Goal: Task Accomplishment & Management: Use online tool/utility

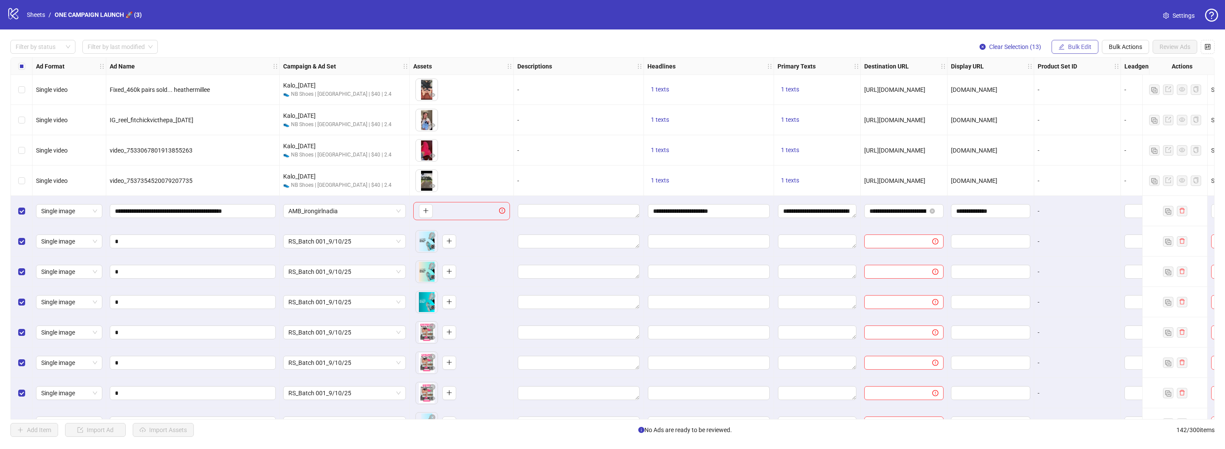
click at [1067, 46] on button "Bulk Edit" at bounding box center [1075, 47] width 47 height 14
click at [1078, 122] on span "Headlines" at bounding box center [1084, 120] width 52 height 10
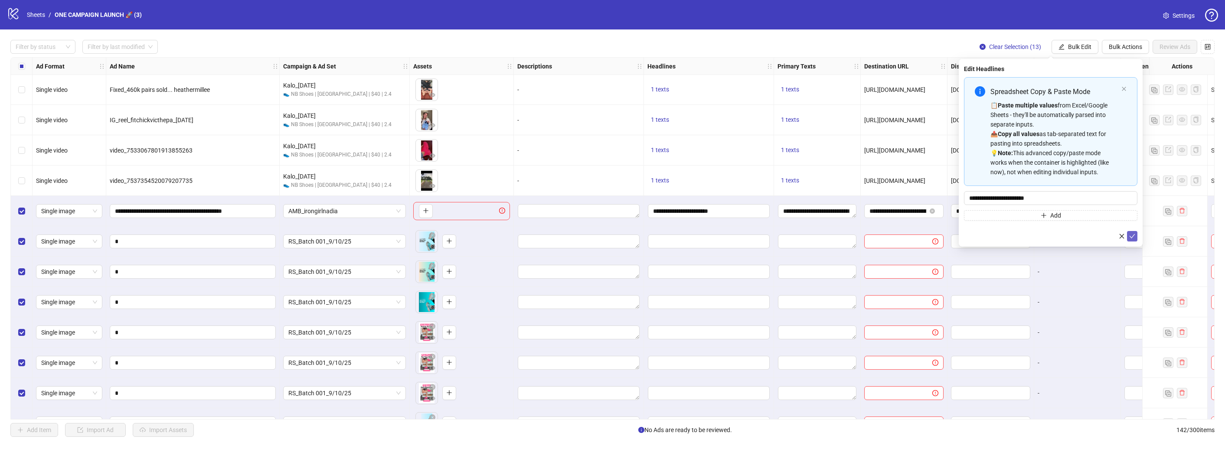
click at [1135, 234] on icon "check" at bounding box center [1133, 236] width 6 height 4
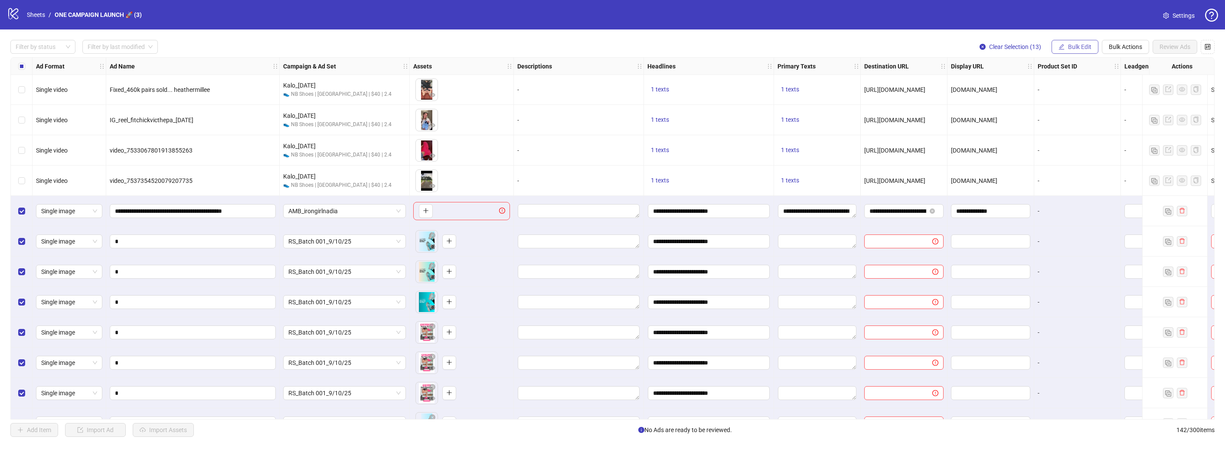
click at [1075, 44] on span "Bulk Edit" at bounding box center [1079, 46] width 23 height 7
click at [1090, 136] on span "Primary Texts" at bounding box center [1084, 134] width 52 height 10
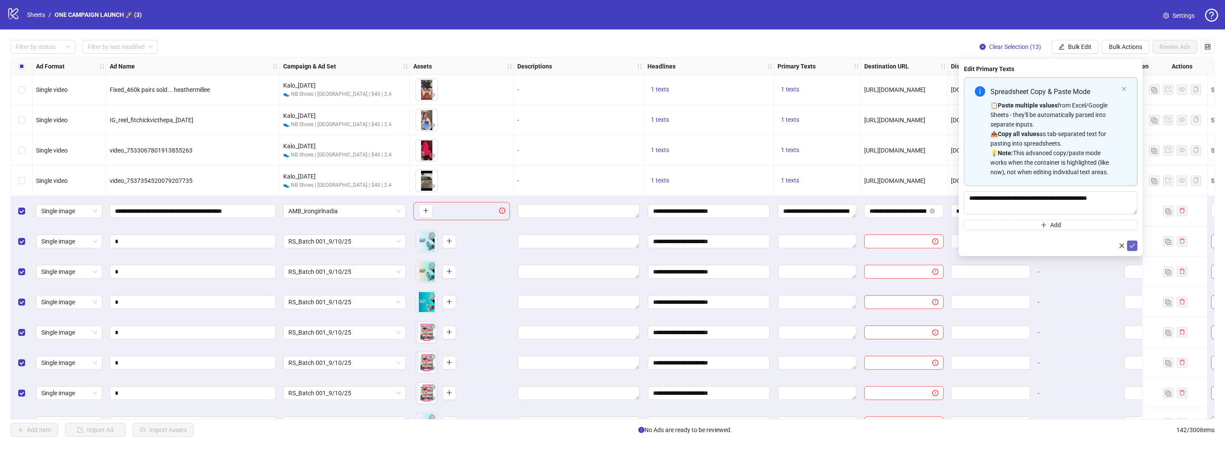
click at [1136, 242] on button "submit" at bounding box center [1132, 246] width 10 height 10
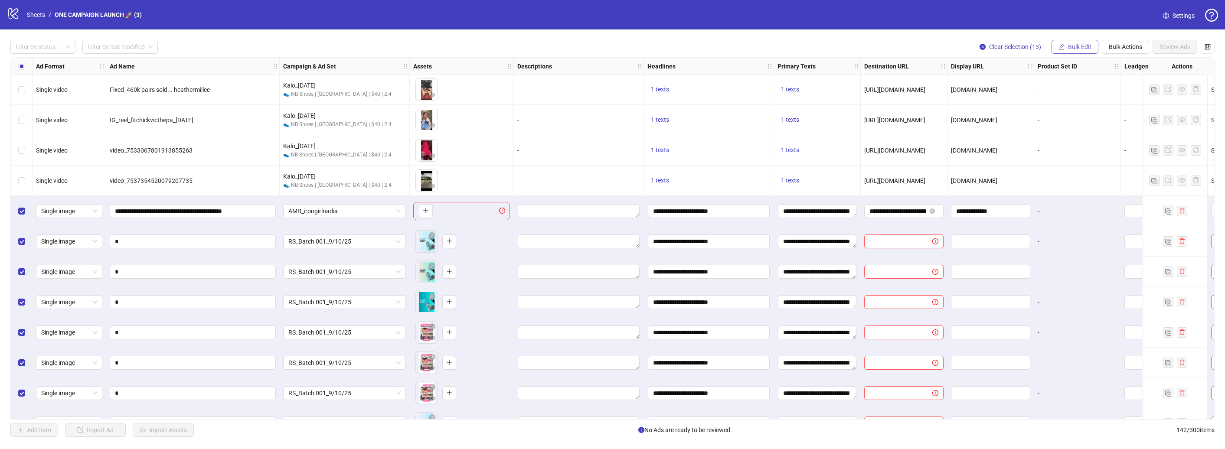
click at [1085, 49] on span "Bulk Edit" at bounding box center [1079, 46] width 23 height 7
click at [1088, 147] on span "Destination URL" at bounding box center [1084, 148] width 52 height 10
click at [1131, 111] on button "submit" at bounding box center [1132, 106] width 10 height 10
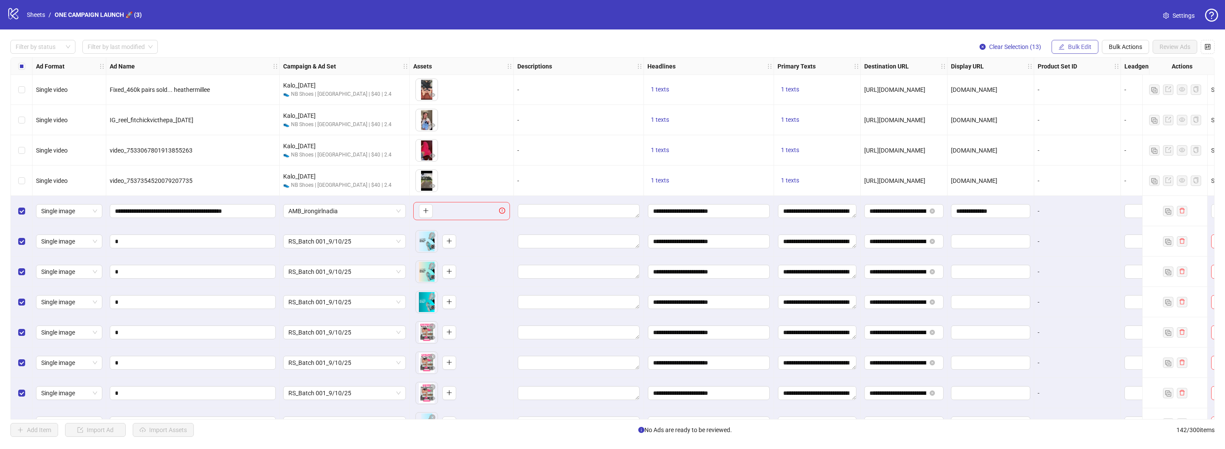
click at [1073, 46] on span "Bulk Edit" at bounding box center [1079, 46] width 23 height 7
click at [1080, 164] on span "Display URL" at bounding box center [1084, 162] width 52 height 10
click at [1134, 110] on button "submit" at bounding box center [1132, 106] width 10 height 10
click at [1070, 43] on span "Bulk Edit" at bounding box center [1079, 46] width 23 height 7
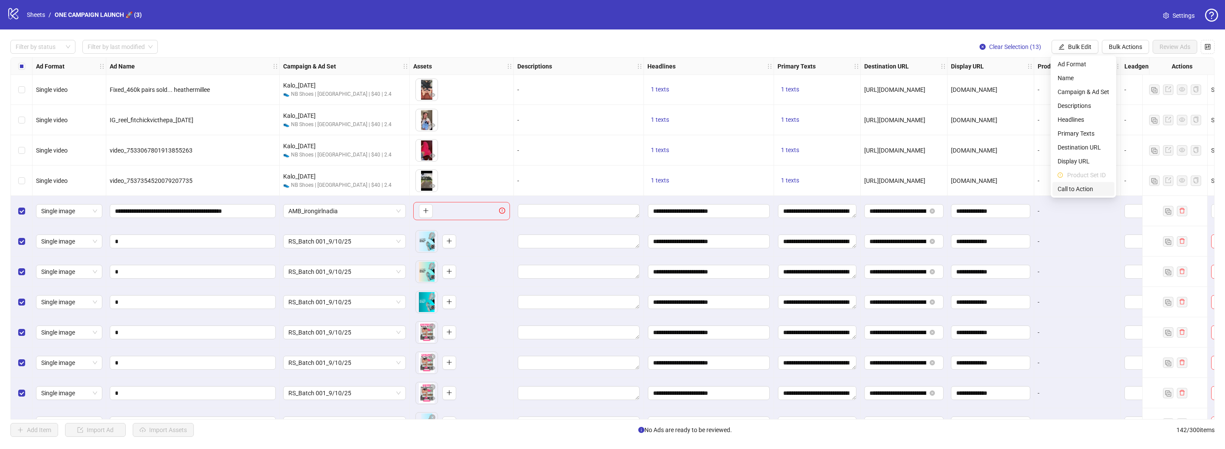
click at [1073, 188] on span "Call to Action" at bounding box center [1084, 189] width 52 height 10
drag, startPoint x: 1132, startPoint y: 109, endPoint x: 1118, endPoint y: 117, distance: 16.1
click at [1132, 109] on icon "check" at bounding box center [1132, 107] width 6 height 6
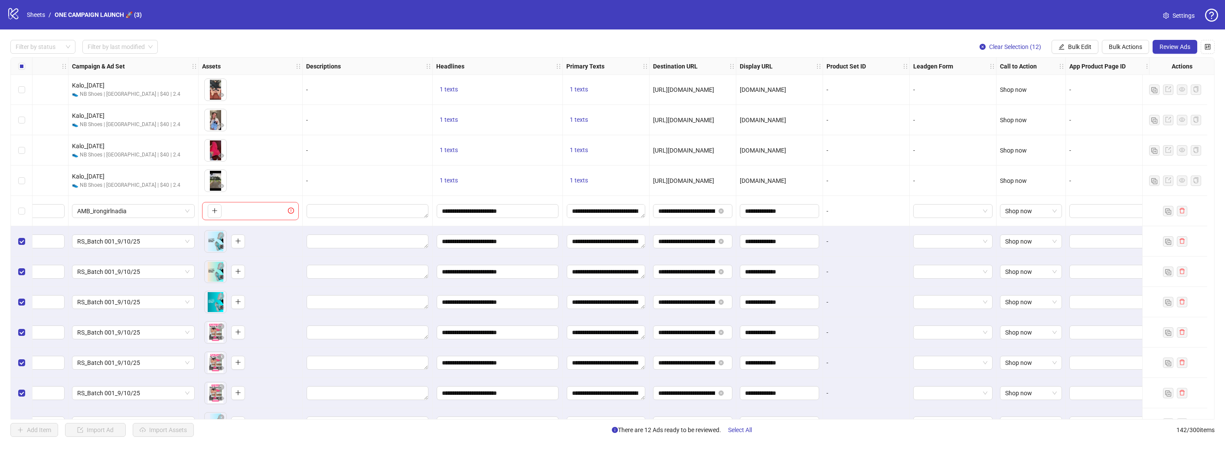
scroll to position [3796, 0]
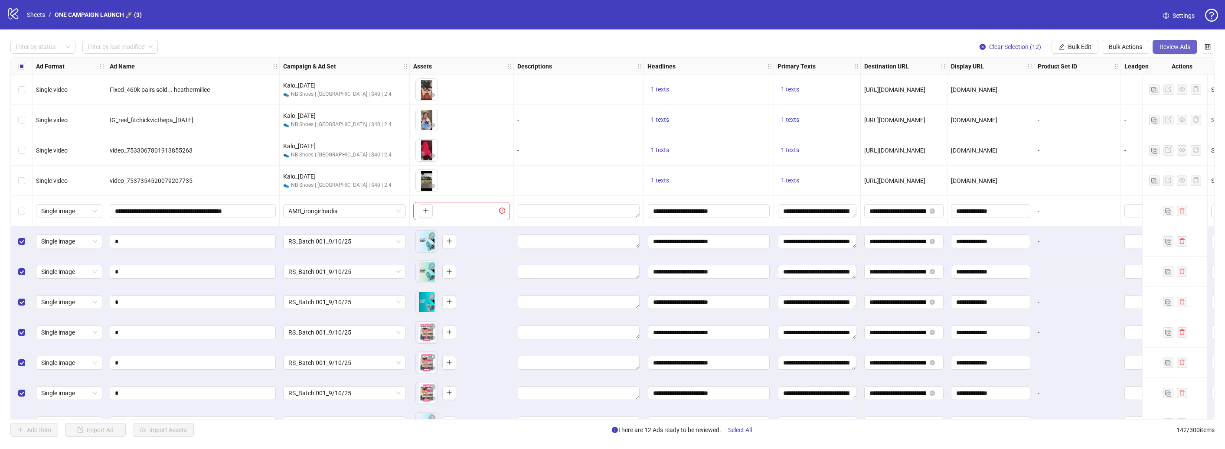
click at [1180, 49] on span "Review Ads" at bounding box center [1175, 46] width 31 height 7
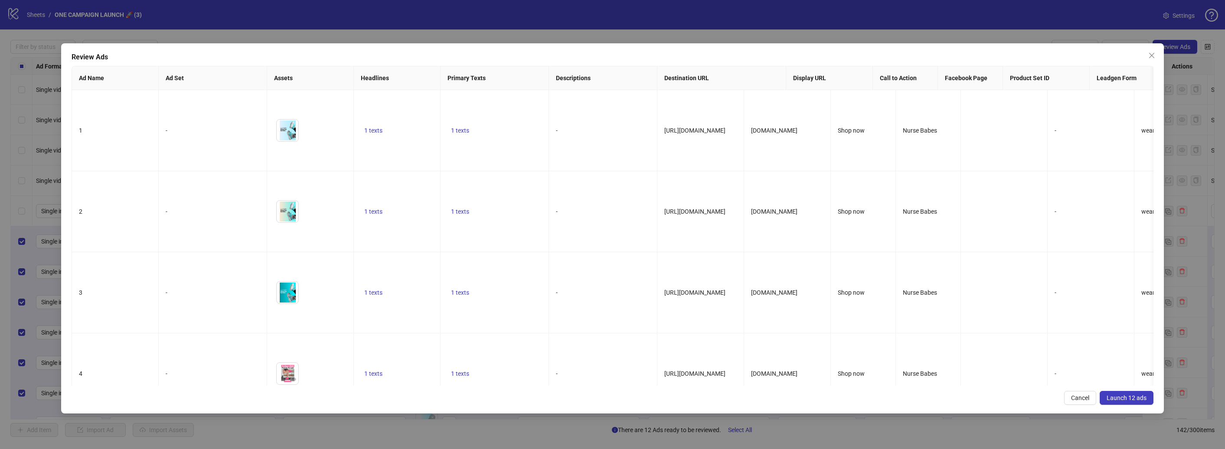
click at [1141, 401] on span "Launch 12 ads" at bounding box center [1127, 398] width 40 height 7
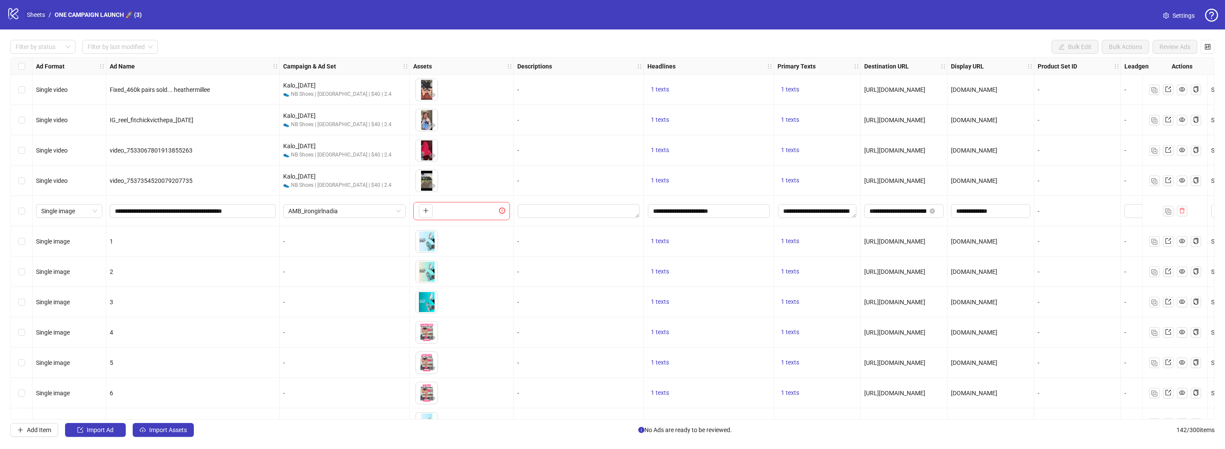
click at [32, 17] on link "Sheets" at bounding box center [36, 15] width 22 height 10
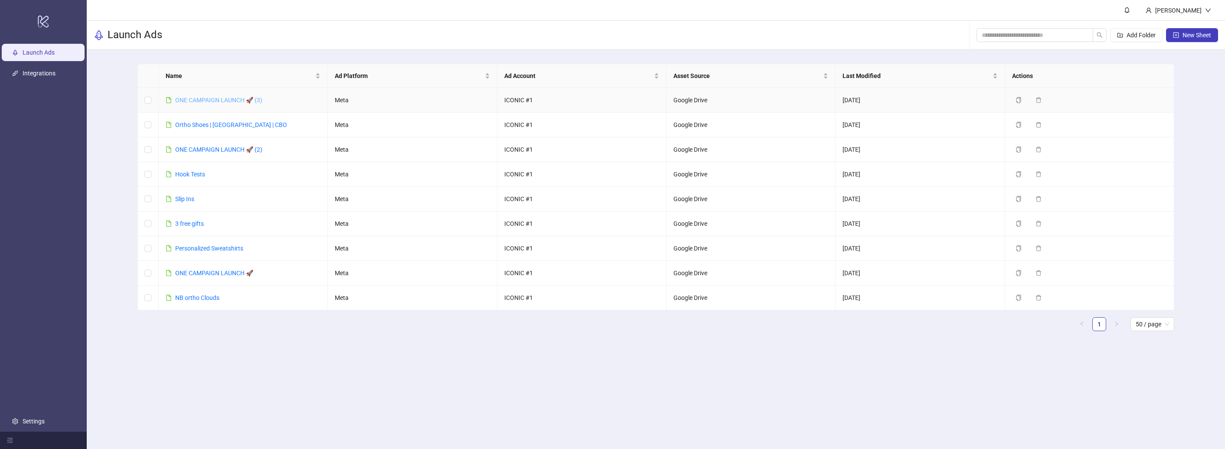
click at [229, 102] on link "ONE CAMPAIGN LAUNCH 🚀 (3)" at bounding box center [218, 100] width 87 height 7
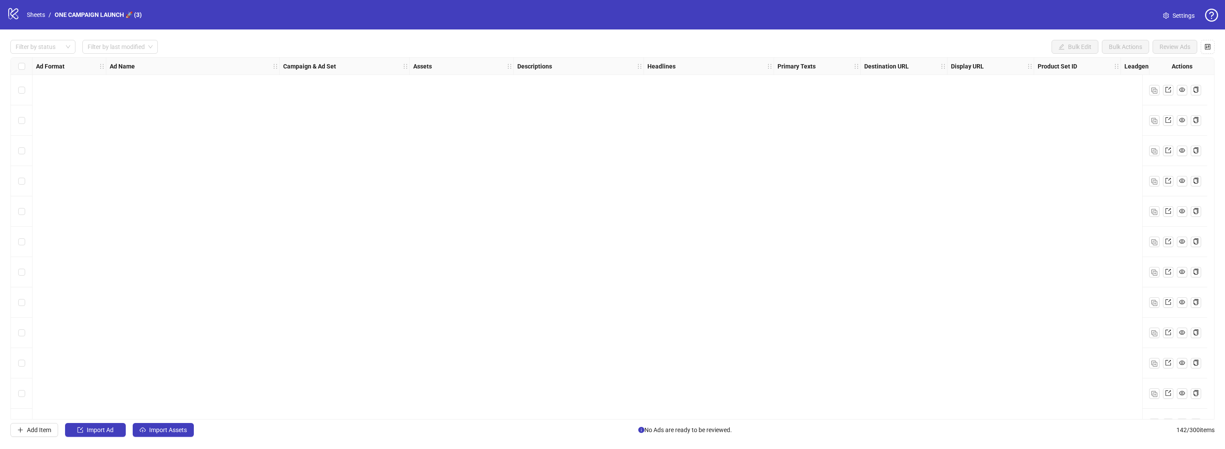
scroll to position [3970, 0]
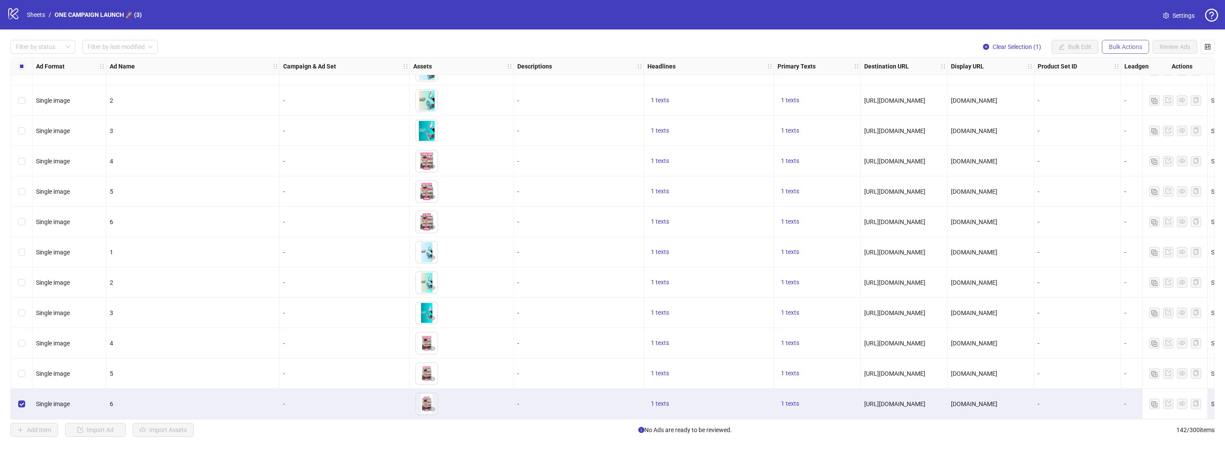
click at [1126, 51] on button "Bulk Actions" at bounding box center [1125, 47] width 47 height 14
click at [1126, 109] on span "Copy to another sheet" at bounding box center [1137, 106] width 59 height 10
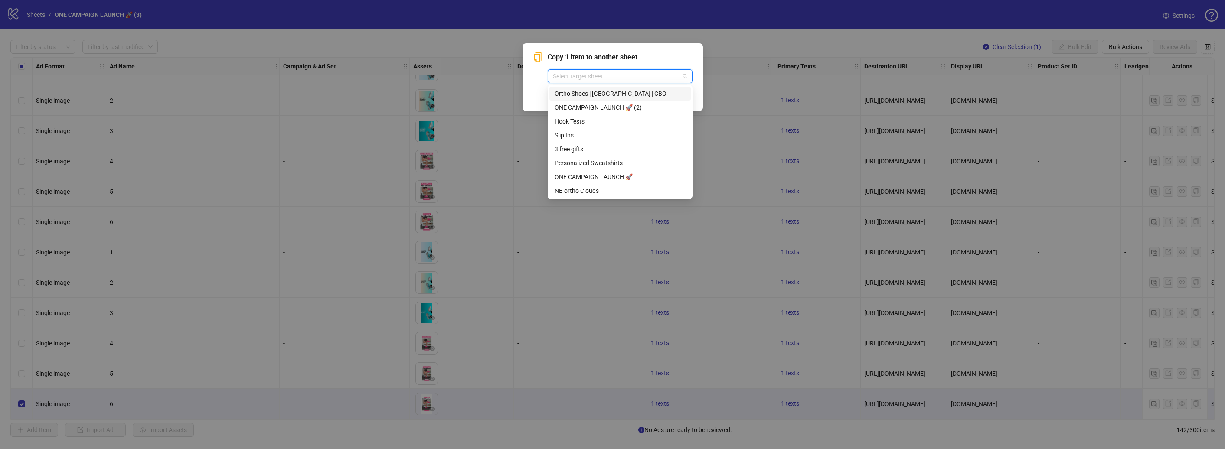
click at [605, 80] on input "search" at bounding box center [616, 76] width 127 height 13
click at [648, 49] on div "Copy 1 item to another sheet Select target sheet Cancel OK" at bounding box center [613, 77] width 180 height 68
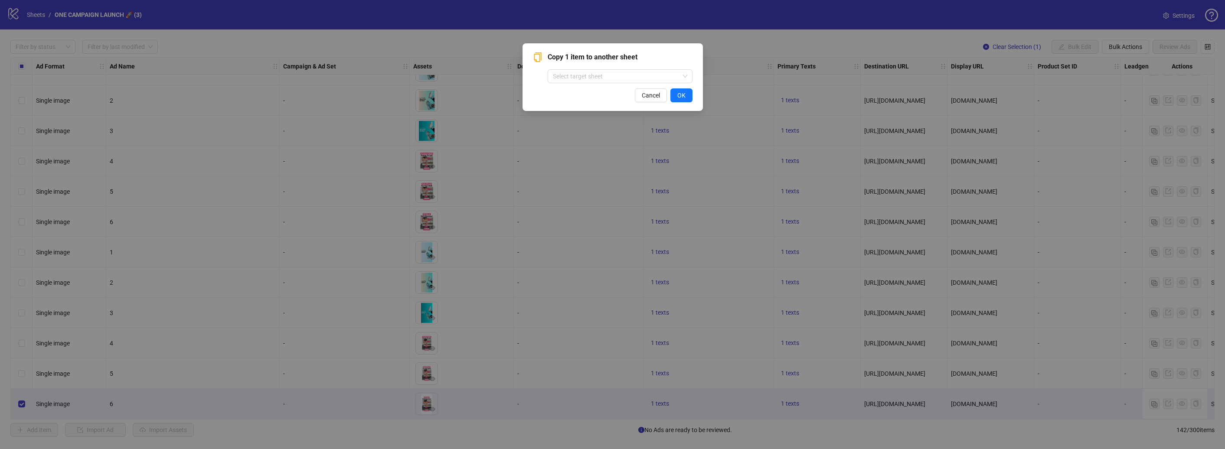
click at [721, 17] on div "Copy 1 item to another sheet Select target sheet Cancel OK" at bounding box center [612, 224] width 1225 height 449
click at [651, 103] on div "Copy 1 item to another sheet Select target sheet Cancel OK" at bounding box center [613, 77] width 180 height 68
click at [642, 96] on span "Cancel" at bounding box center [651, 95] width 18 height 7
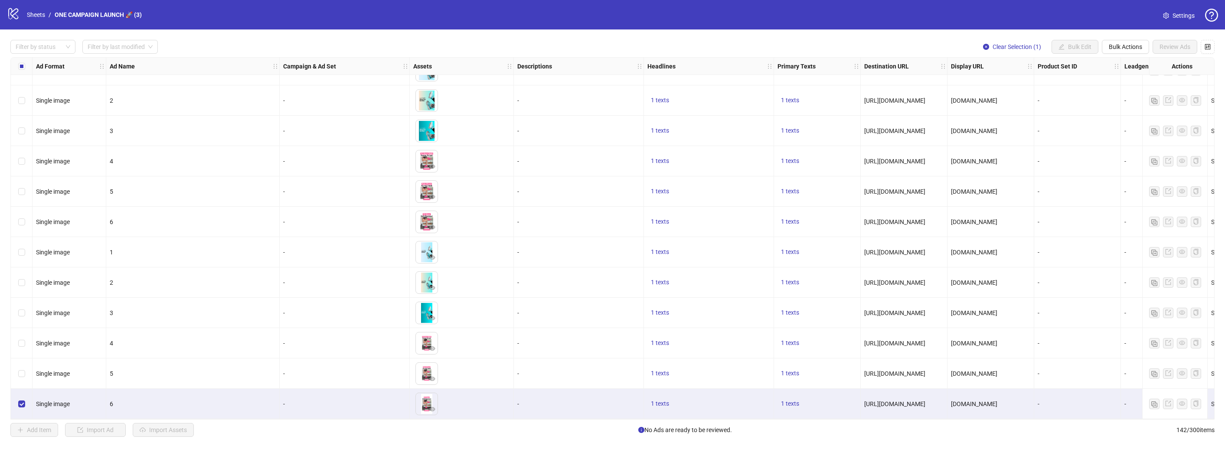
click at [22, 13] on div "logo/logo-mobile Sheets / ONE CAMPAIGN LAUNCH 🚀 (3)" at bounding box center [76, 15] width 138 height 16
click at [11, 16] on icon "logo/logo-mobile" at bounding box center [13, 13] width 13 height 13
click at [52, 19] on ol "Sheets / ONE CAMPAIGN LAUNCH 🚀 (3)" at bounding box center [84, 15] width 115 height 10
click at [15, 15] on icon "logo/logo-mobile" at bounding box center [13, 13] width 13 height 13
click at [16, 15] on icon "logo/logo-mobile" at bounding box center [13, 13] width 13 height 13
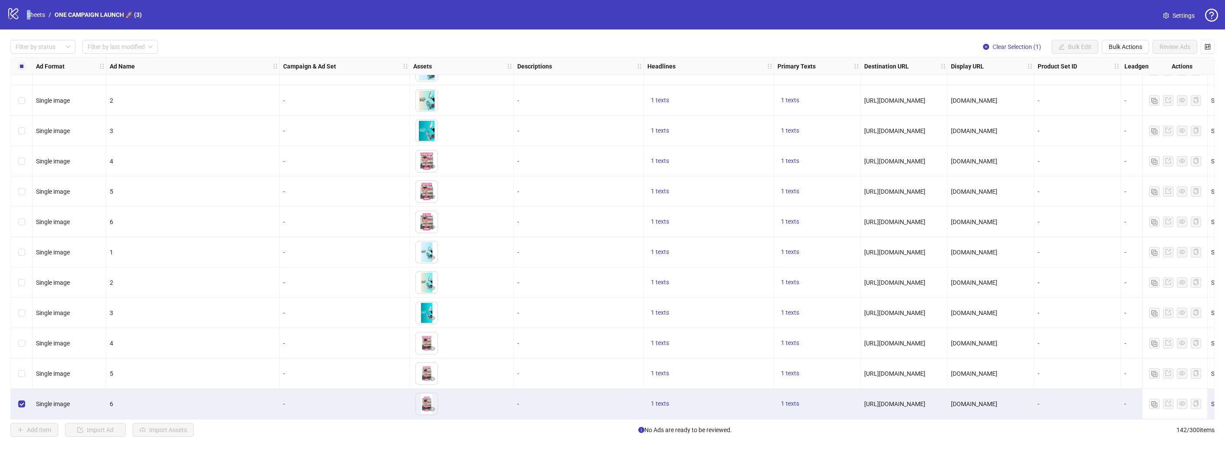
click at [16, 15] on icon "logo/logo-mobile" at bounding box center [13, 13] width 13 height 13
click at [16, 14] on icon at bounding box center [13, 13] width 10 height 11
click at [15, 10] on icon "logo/logo-mobile" at bounding box center [13, 13] width 13 height 13
click at [61, 13] on link "ONE CAMPAIGN LAUNCH 🚀 (3)" at bounding box center [98, 15] width 91 height 10
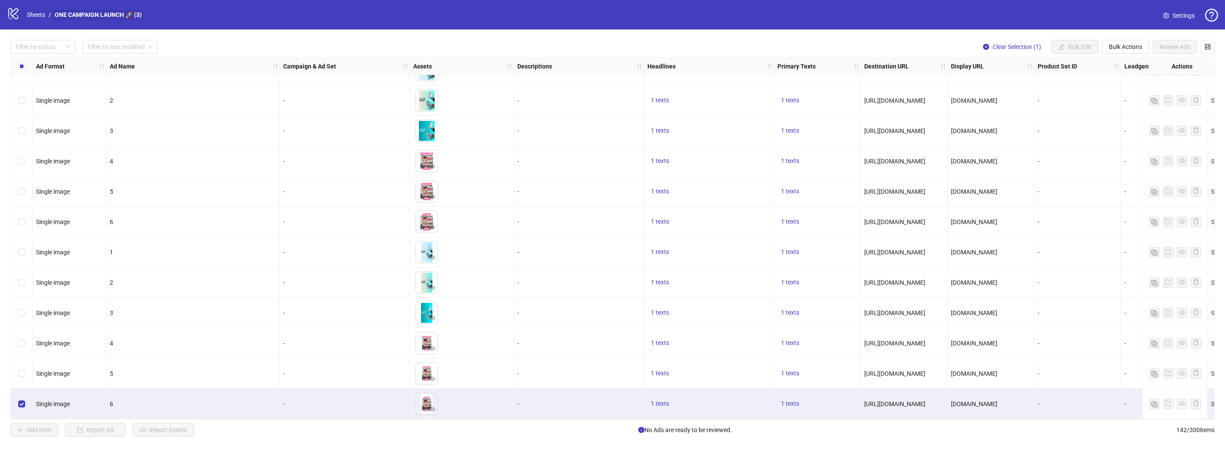
click at [61, 13] on link "ONE CAMPAIGN LAUNCH 🚀 (3)" at bounding box center [98, 15] width 91 height 10
click at [31, 15] on link "Sheets" at bounding box center [36, 15] width 22 height 10
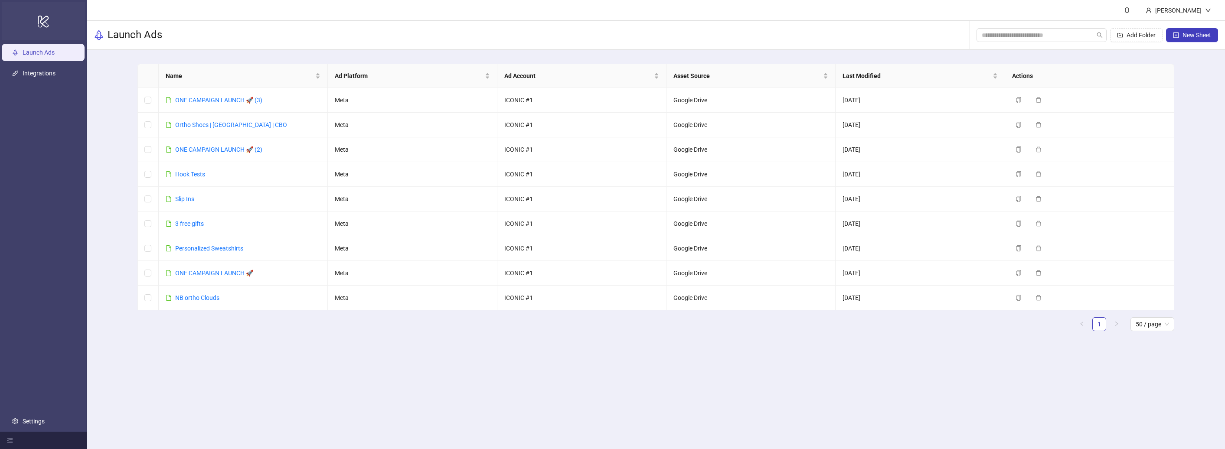
click at [31, 15] on div "logo/logo-mobile" at bounding box center [43, 21] width 83 height 39
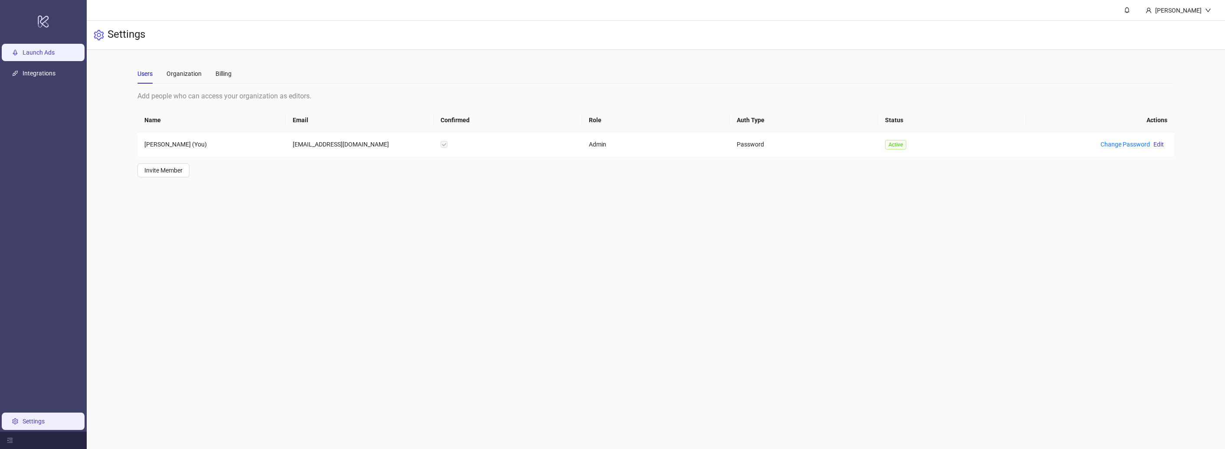
click at [32, 56] on link "Launch Ads" at bounding box center [39, 52] width 32 height 7
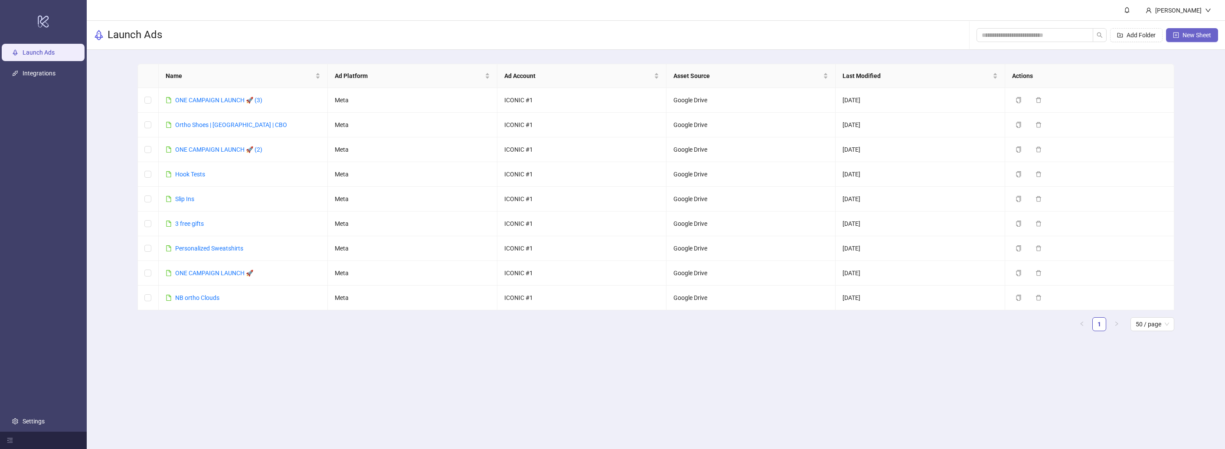
click at [1209, 34] on span "New Sheet" at bounding box center [1197, 35] width 29 height 7
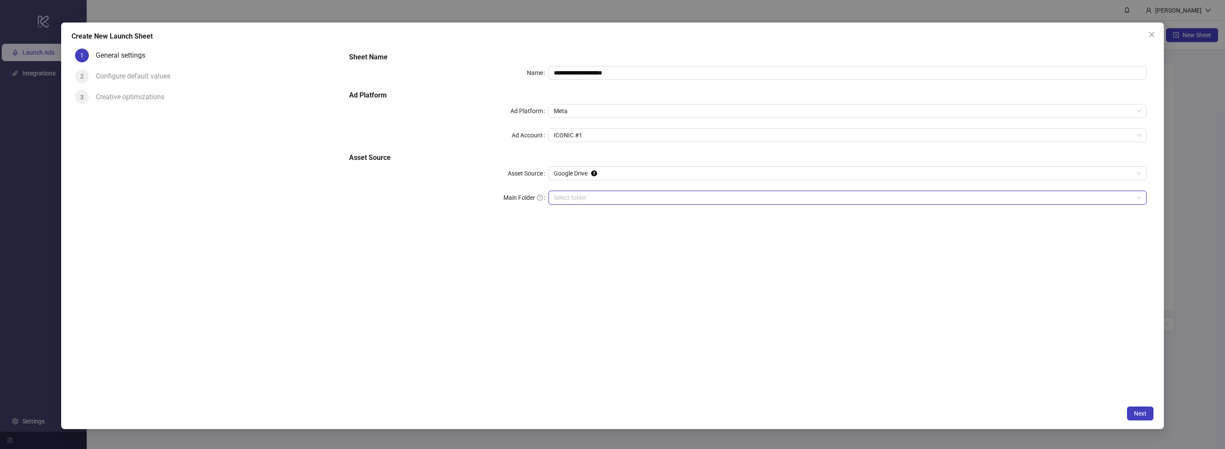
click at [581, 199] on input "Main Folder" at bounding box center [844, 197] width 580 height 13
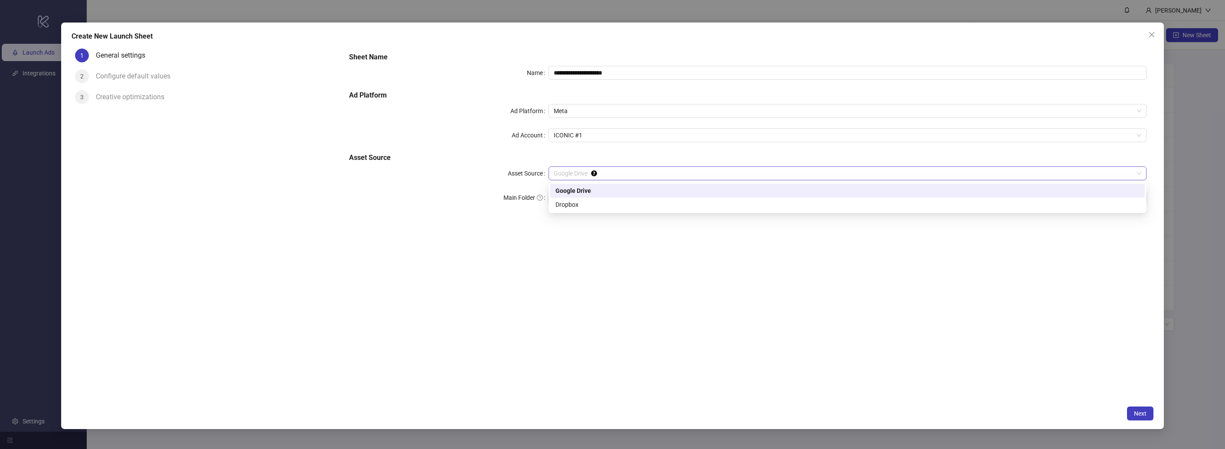
click at [619, 178] on span "Google Drive" at bounding box center [848, 173] width 588 height 13
click at [625, 166] on div "**********" at bounding box center [748, 134] width 805 height 170
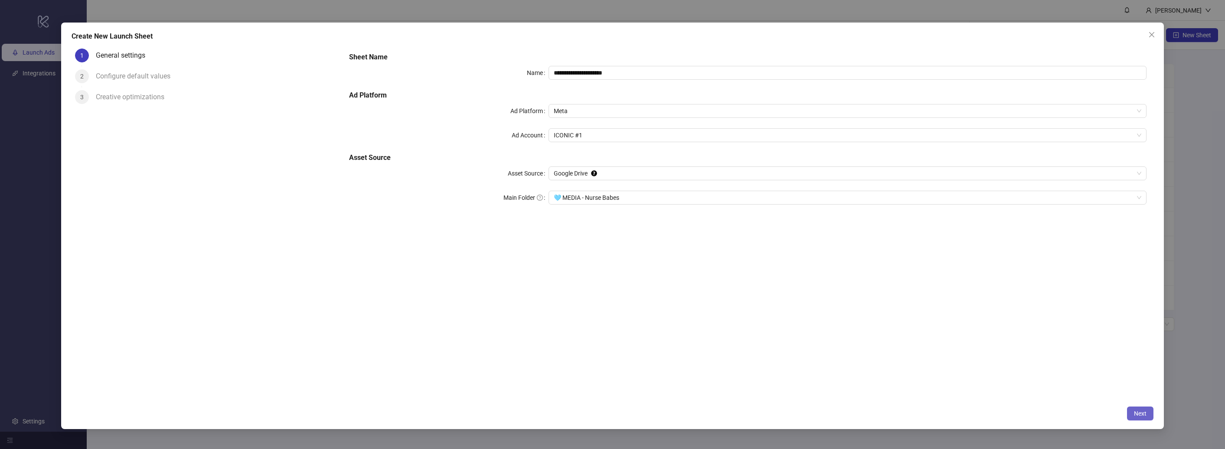
click at [1131, 412] on button "Next" at bounding box center [1140, 414] width 26 height 14
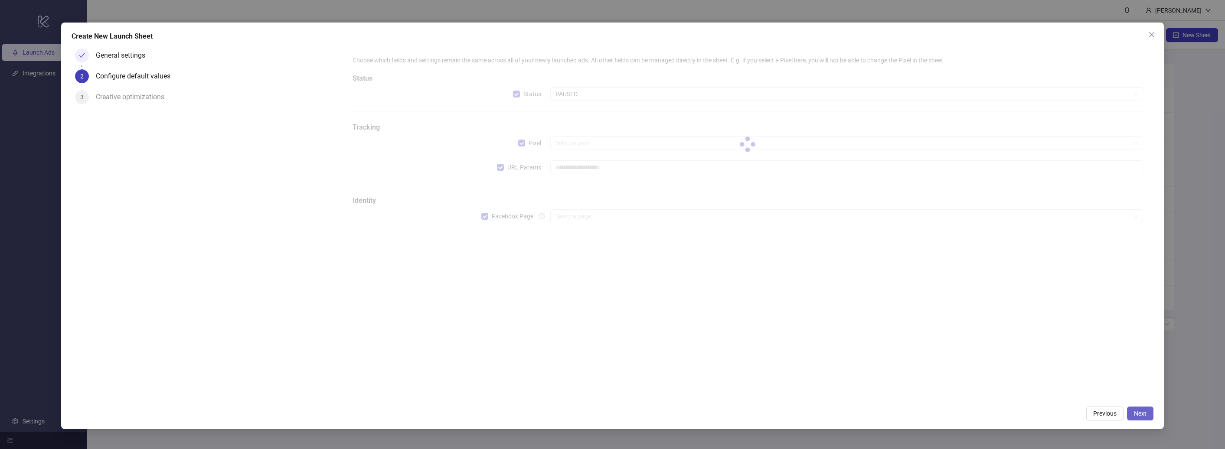
type input "**********"
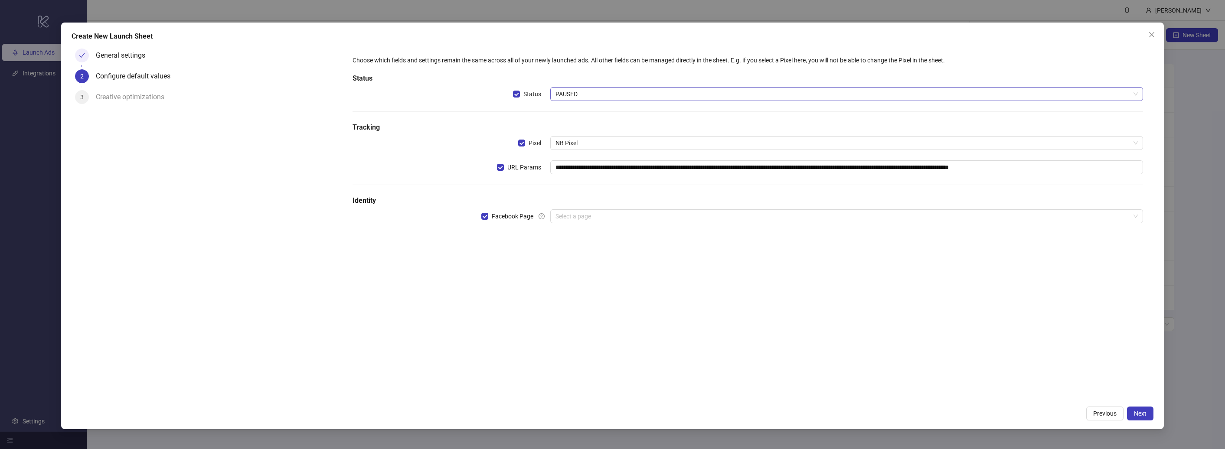
click at [698, 92] on span "PAUSED" at bounding box center [847, 94] width 582 height 13
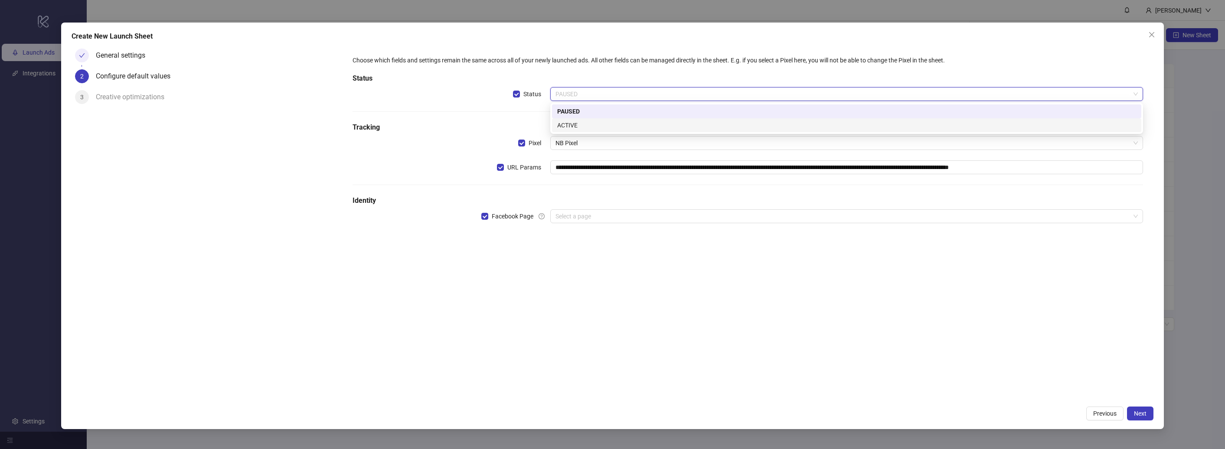
click at [636, 130] on div "ACTIVE" at bounding box center [846, 125] width 589 height 14
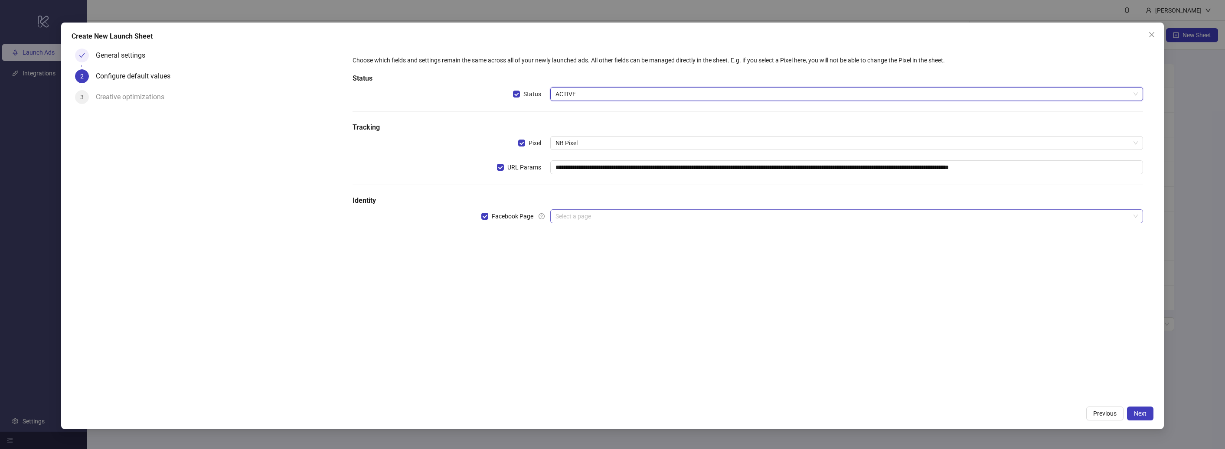
click at [579, 216] on input "search" at bounding box center [843, 216] width 575 height 13
click at [579, 220] on input "search" at bounding box center [843, 216] width 575 height 13
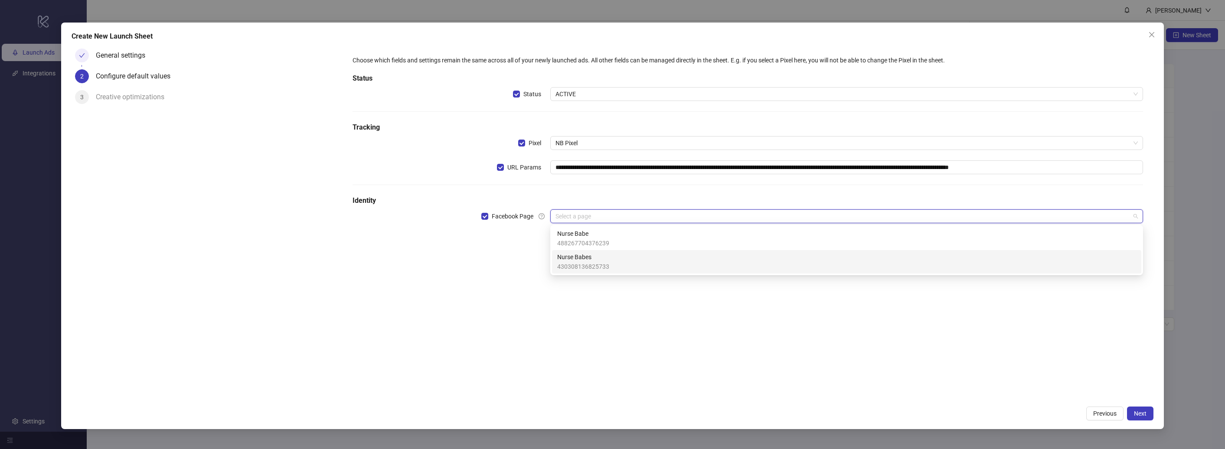
click at [587, 265] on span "430308136825733" at bounding box center [583, 267] width 52 height 10
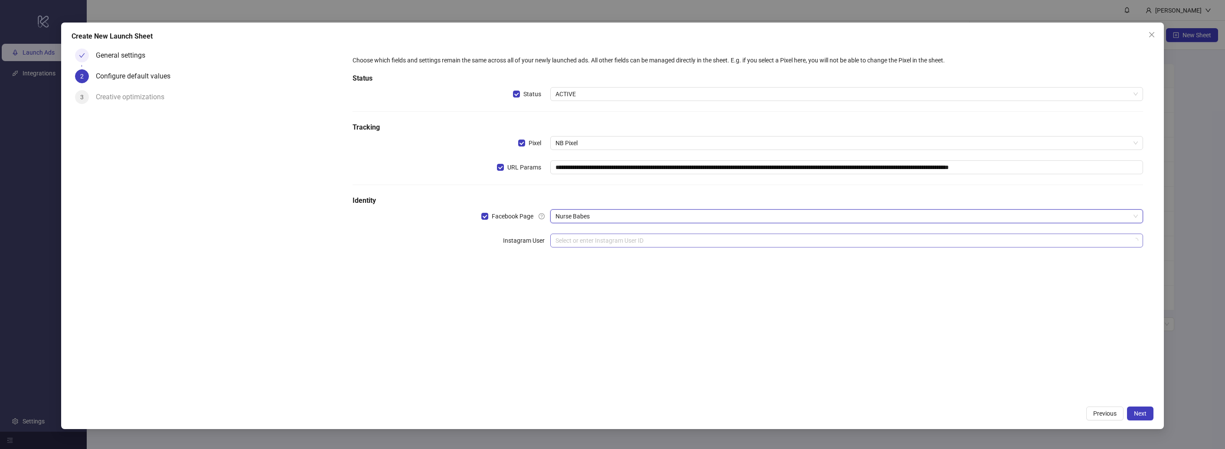
click at [631, 243] on input "search" at bounding box center [843, 240] width 575 height 13
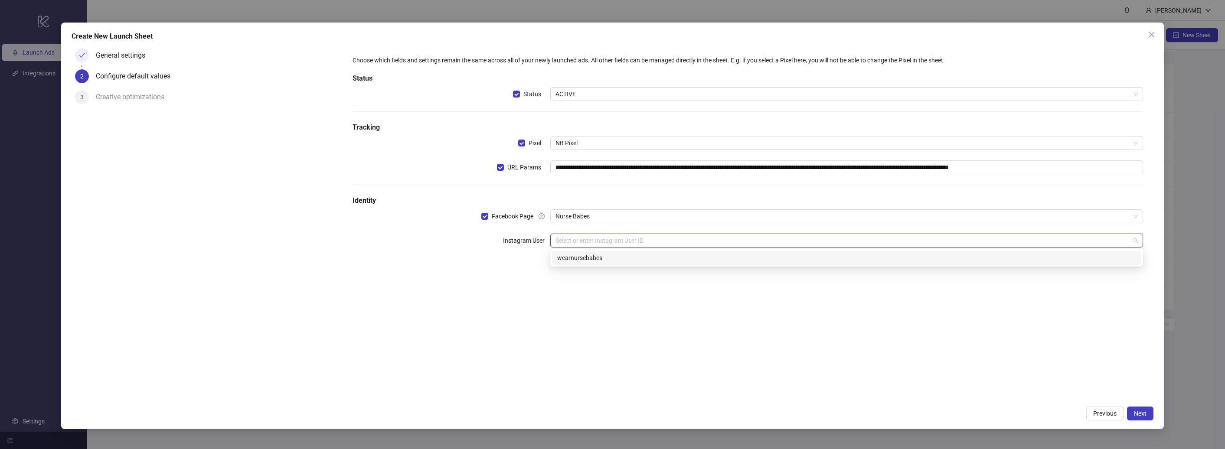
click at [625, 259] on div "wearnursebabes" at bounding box center [846, 258] width 579 height 10
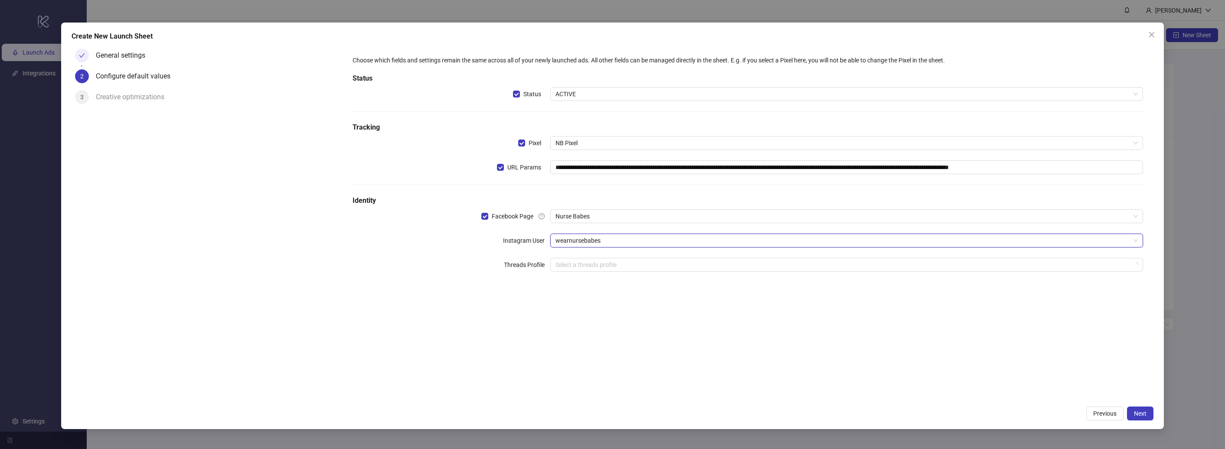
click at [963, 338] on div "**********" at bounding box center [747, 223] width 811 height 357
click at [1143, 410] on span "Next" at bounding box center [1140, 413] width 13 height 7
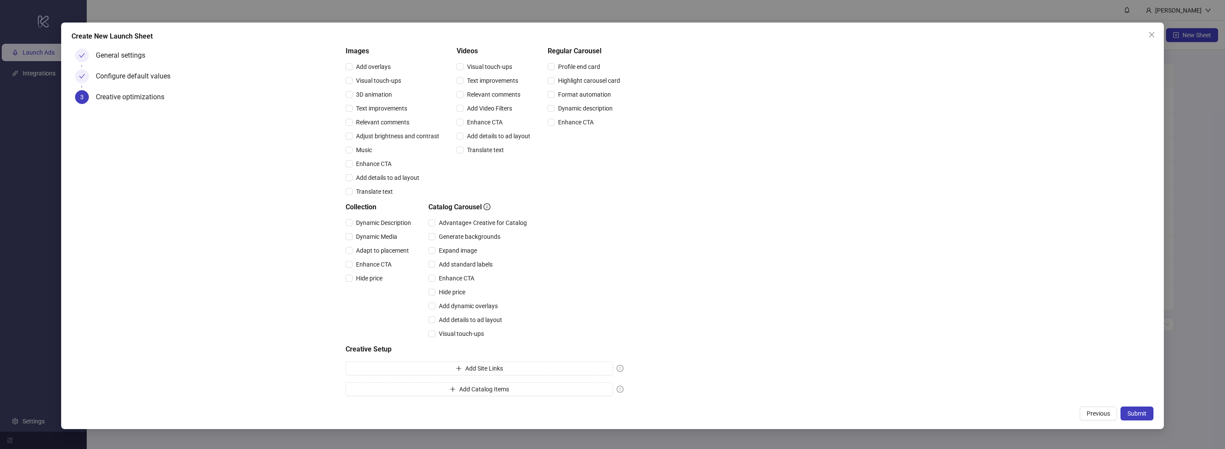
scroll to position [86, 0]
click at [1150, 412] on button "Submit" at bounding box center [1137, 414] width 33 height 14
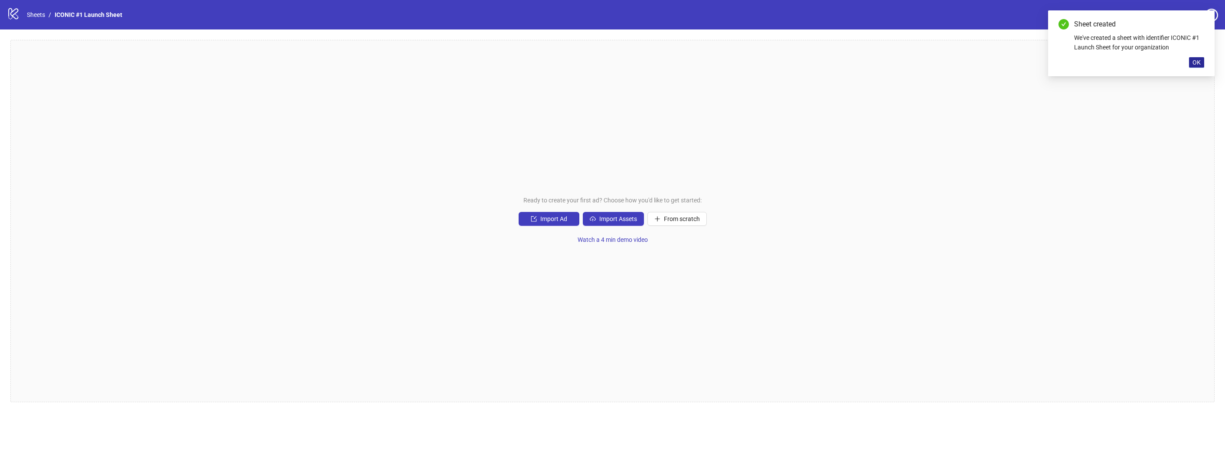
click at [1196, 60] on span "OK" at bounding box center [1197, 62] width 8 height 7
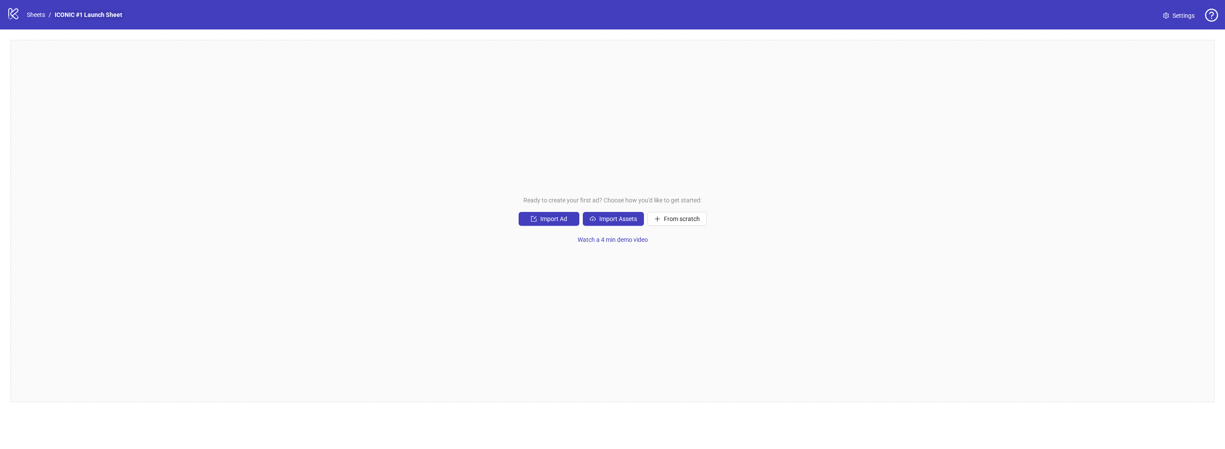
click at [60, 10] on link "ICONIC #1 Launch Sheet" at bounding box center [88, 15] width 71 height 10
click at [1189, 16] on span "Settings" at bounding box center [1184, 16] width 22 height 10
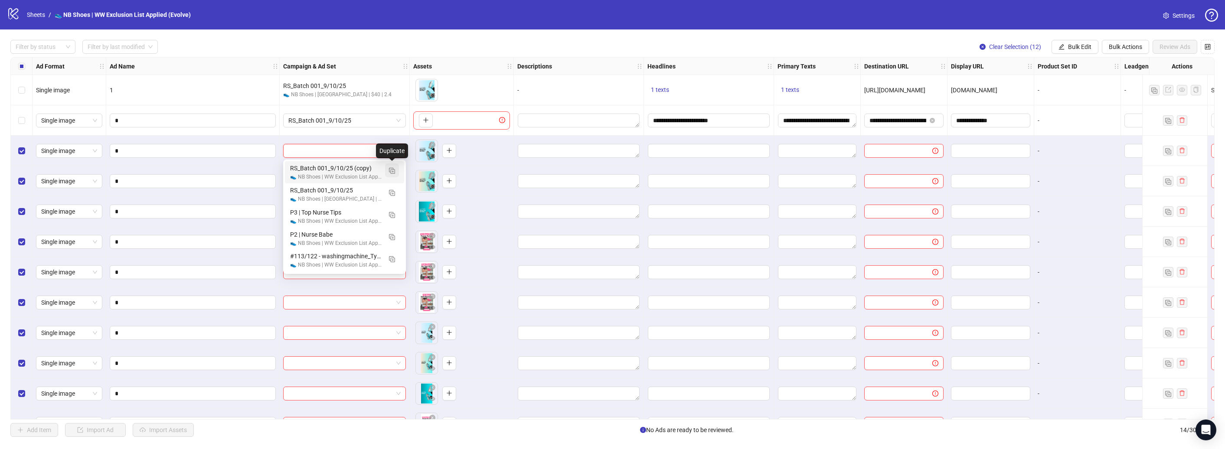
click at [393, 174] on button "button" at bounding box center [392, 171] width 14 height 14
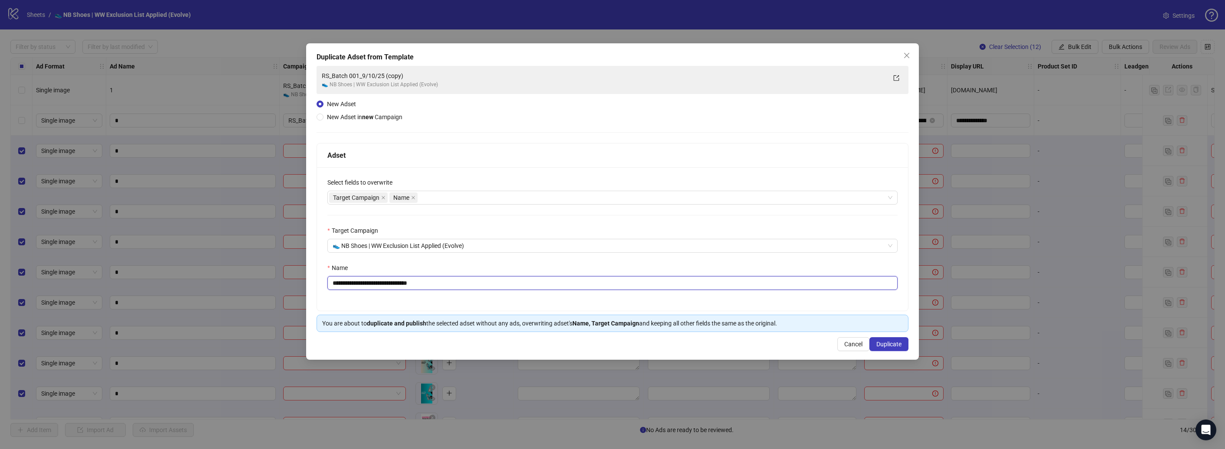
drag, startPoint x: 449, startPoint y: 286, endPoint x: 396, endPoint y: 286, distance: 52.9
click at [396, 287] on input "**********" at bounding box center [612, 283] width 570 height 14
type input "**********"
click at [520, 299] on div "**********" at bounding box center [612, 239] width 591 height 144
click at [899, 346] on span "Duplicate" at bounding box center [889, 344] width 25 height 7
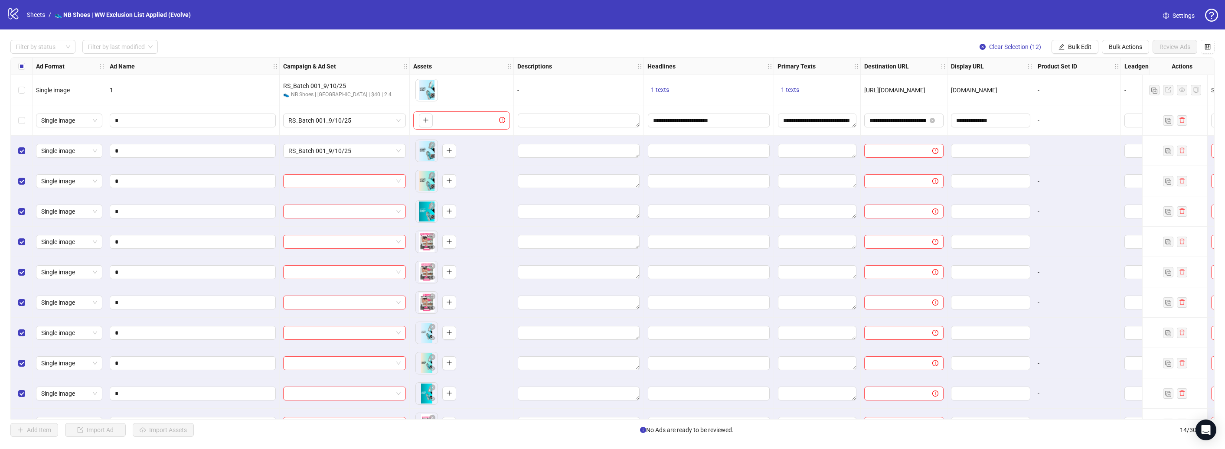
click at [1077, 47] on span "Bulk Edit" at bounding box center [1079, 46] width 23 height 7
click at [1075, 92] on span "Campaign & Ad Set" at bounding box center [1084, 92] width 52 height 10
click at [1130, 105] on icon "check" at bounding box center [1132, 107] width 6 height 6
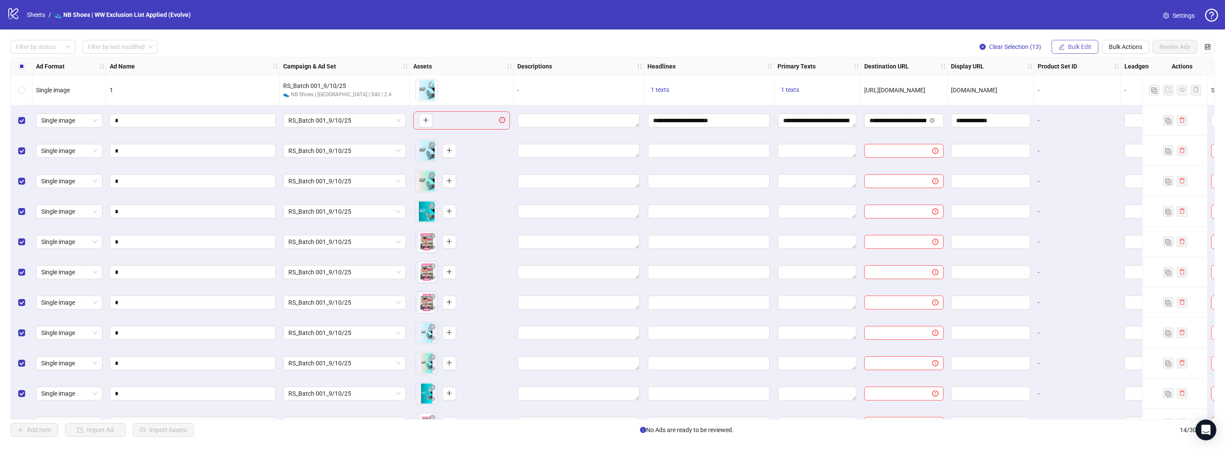
click at [1073, 53] on button "Bulk Edit" at bounding box center [1075, 47] width 47 height 14
click at [1086, 117] on span "Headlines" at bounding box center [1084, 120] width 52 height 10
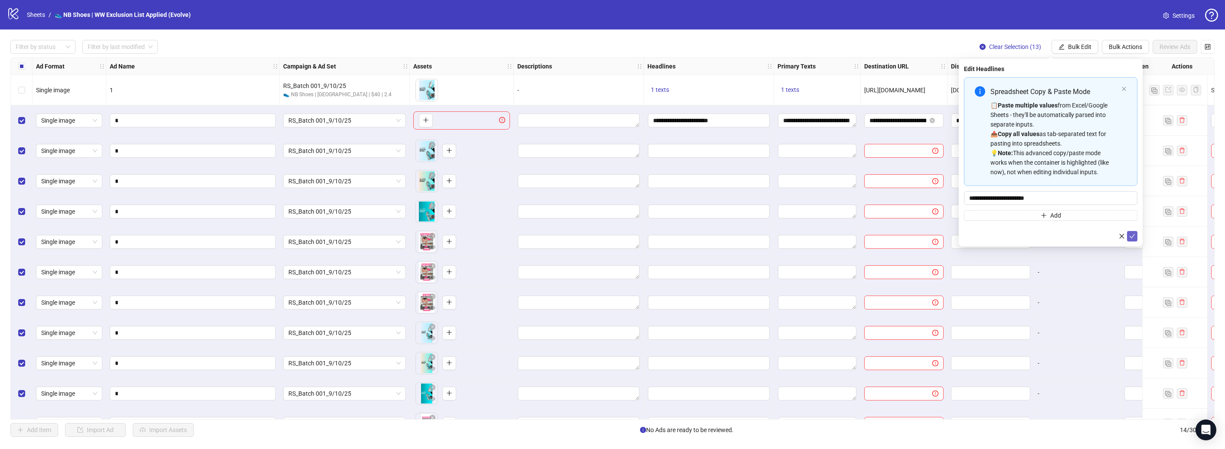
click at [1135, 232] on button "submit" at bounding box center [1132, 236] width 10 height 10
click at [1084, 45] on span "Bulk Edit" at bounding box center [1079, 46] width 23 height 7
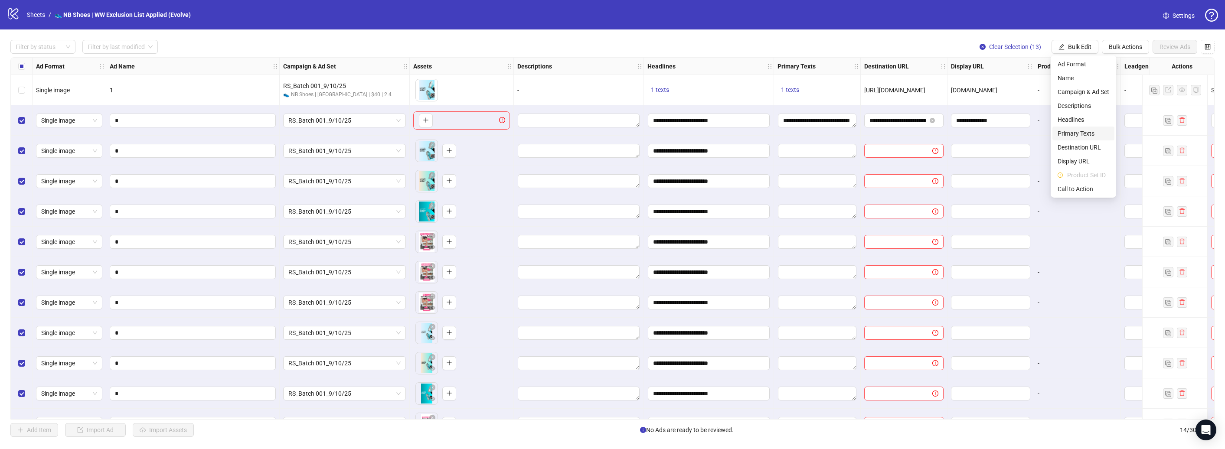
click at [1096, 134] on span "Primary Texts" at bounding box center [1084, 134] width 52 height 10
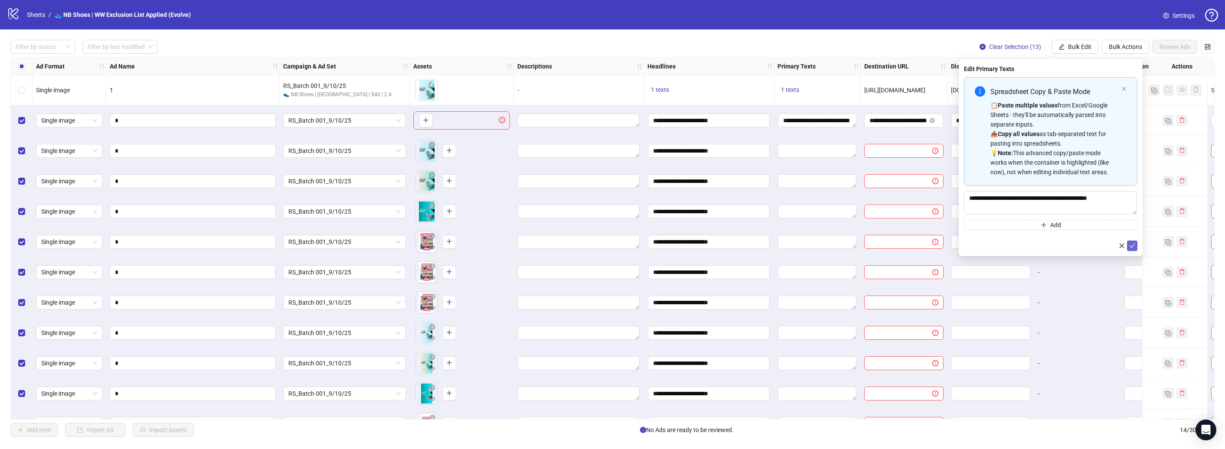
click at [1130, 243] on icon "check" at bounding box center [1132, 246] width 6 height 6
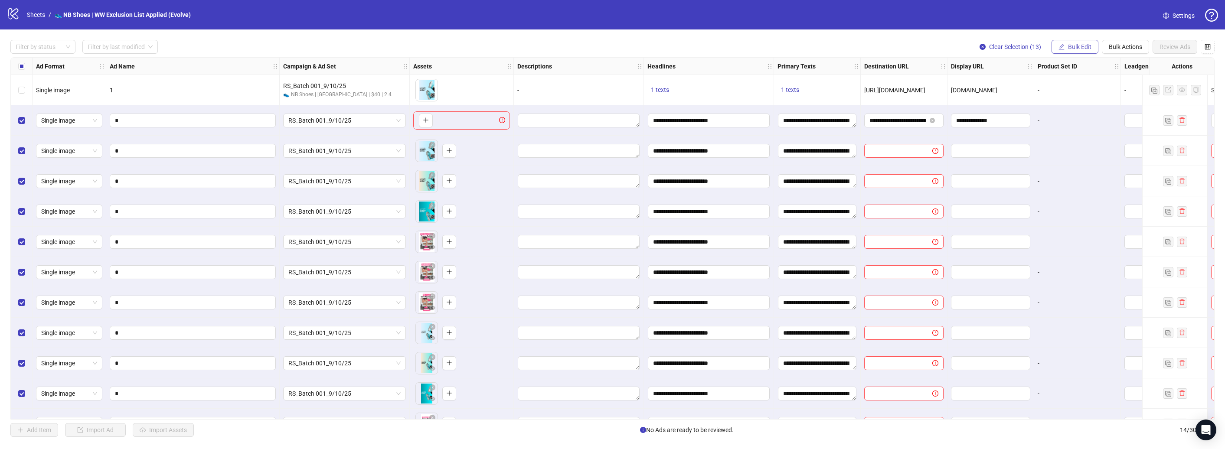
click at [1078, 49] on span "Bulk Edit" at bounding box center [1079, 46] width 23 height 7
click at [1084, 150] on span "Destination URL" at bounding box center [1084, 148] width 52 height 10
click at [1133, 108] on icon "check" at bounding box center [1132, 107] width 6 height 6
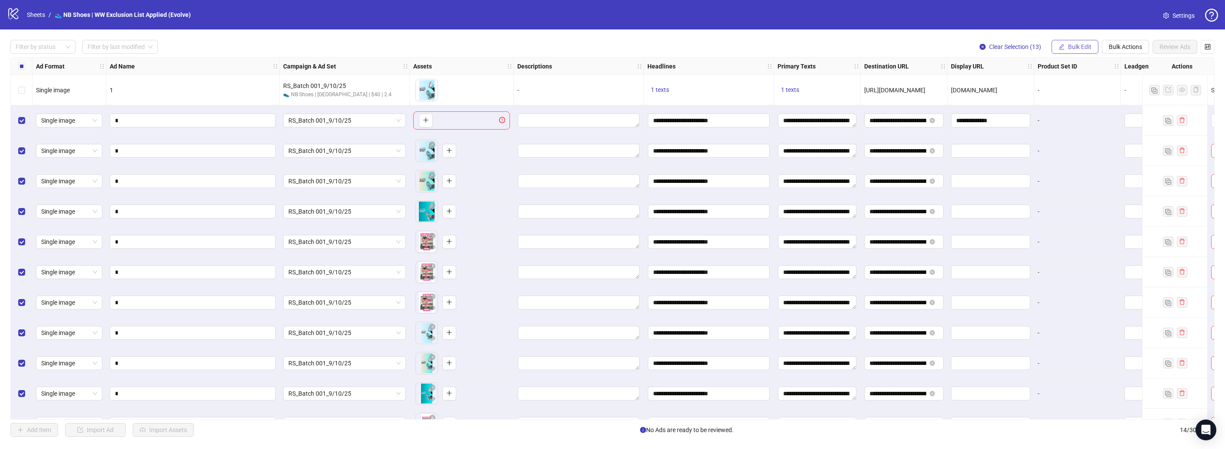
click at [1070, 48] on span "Bulk Edit" at bounding box center [1079, 46] width 23 height 7
click at [1069, 167] on li "Display URL" at bounding box center [1084, 161] width 62 height 14
click at [1132, 108] on icon "check" at bounding box center [1132, 107] width 6 height 6
click at [1068, 45] on span "Bulk Edit" at bounding box center [1079, 46] width 23 height 7
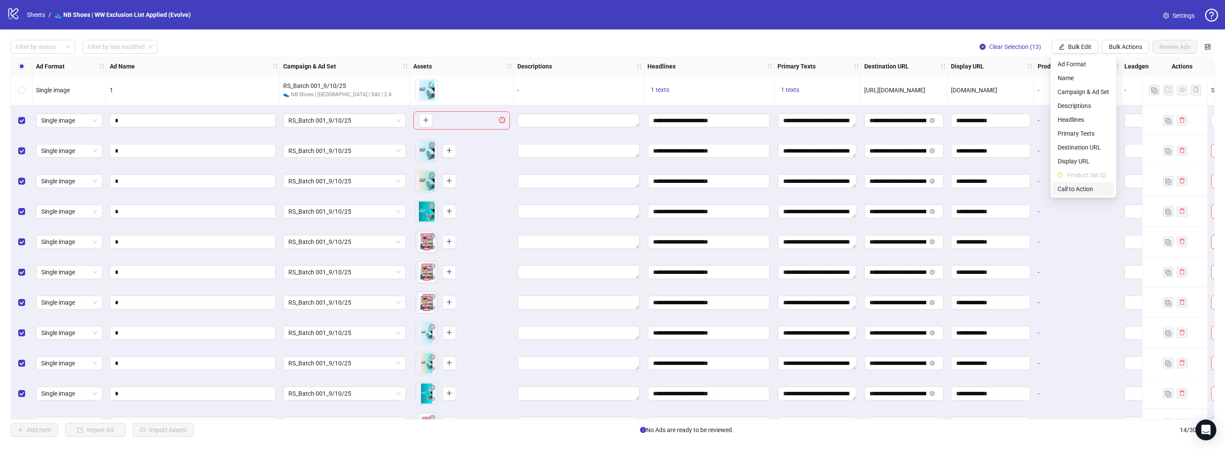
click at [1083, 184] on span "Call to Action" at bounding box center [1084, 189] width 52 height 10
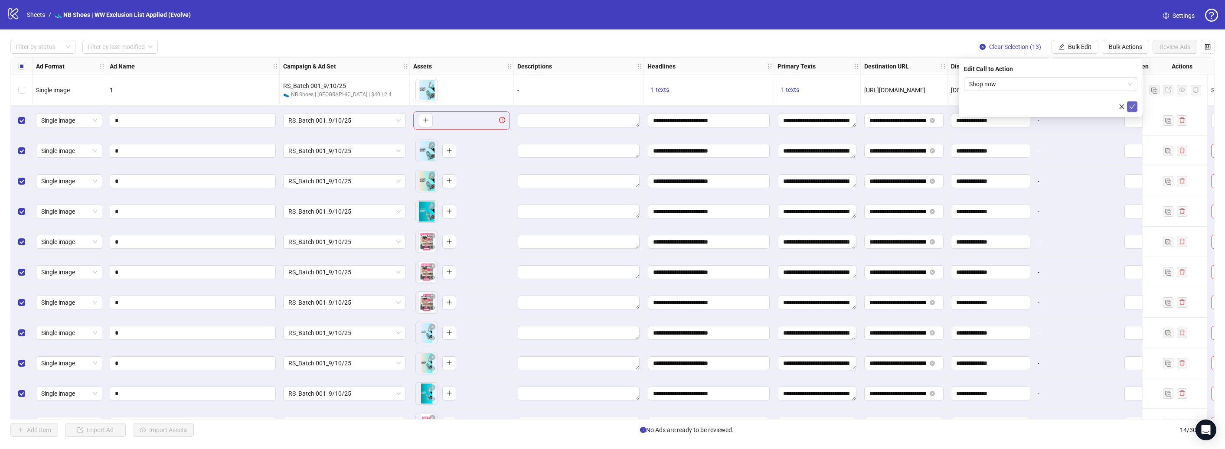
click at [1132, 108] on icon "check" at bounding box center [1133, 107] width 6 height 4
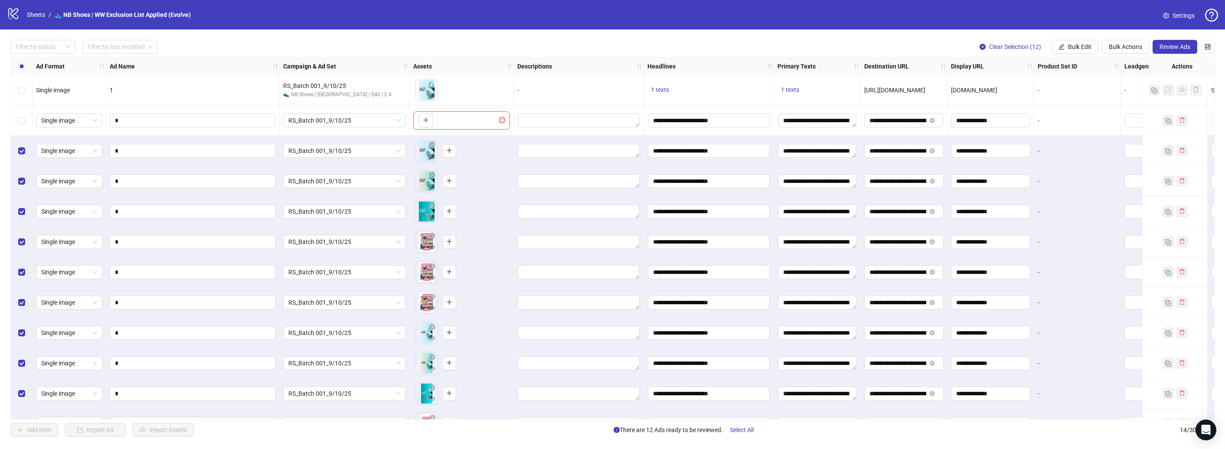
click at [1170, 51] on button "Review Ads" at bounding box center [1175, 47] width 45 height 14
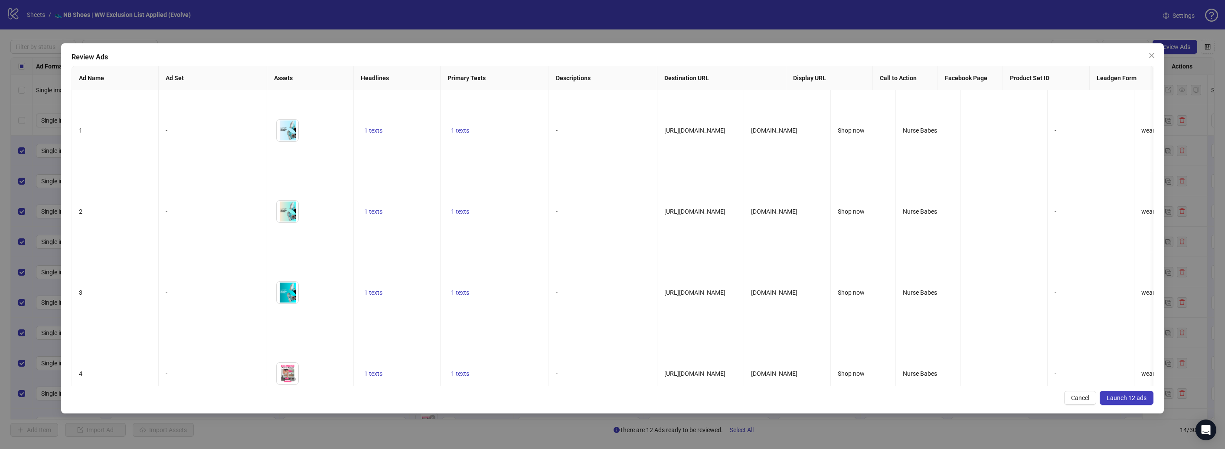
click at [1120, 397] on span "Launch 12 ads" at bounding box center [1127, 398] width 40 height 7
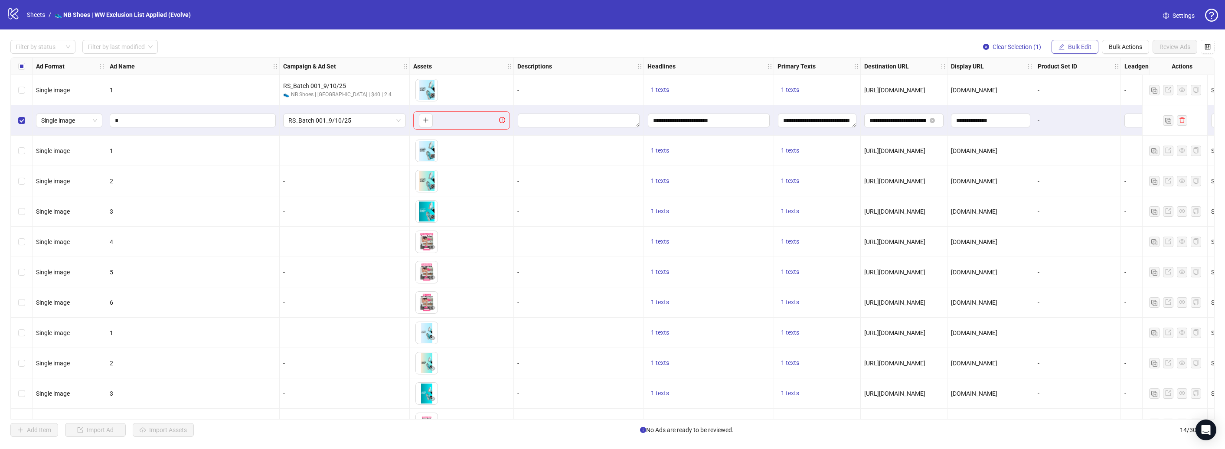
click at [1069, 47] on span "Bulk Edit" at bounding box center [1079, 46] width 23 height 7
click at [1119, 52] on button "Bulk Actions" at bounding box center [1125, 47] width 47 height 14
click at [1129, 67] on span "Delete" at bounding box center [1137, 64] width 59 height 10
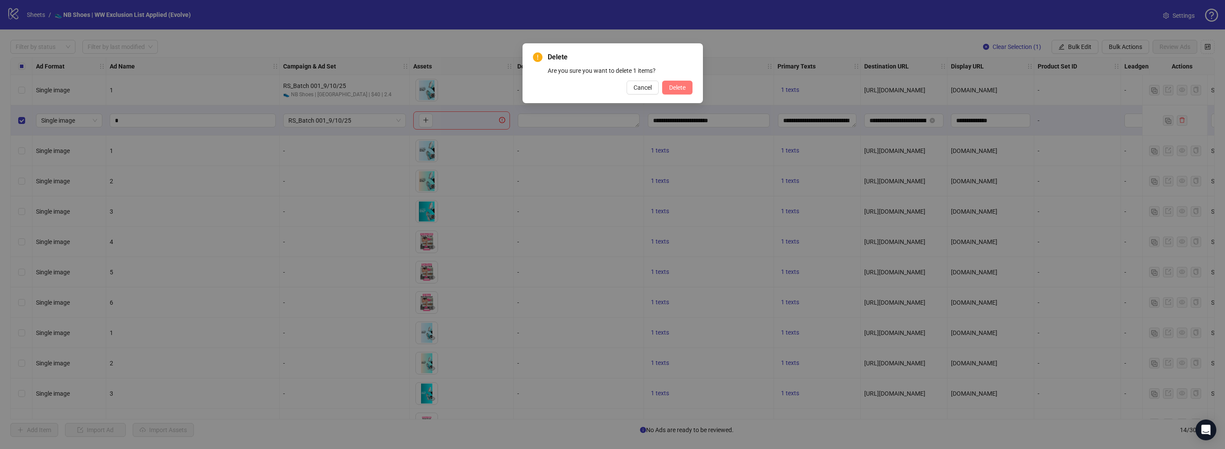
click at [678, 88] on span "Delete" at bounding box center [677, 87] width 16 height 7
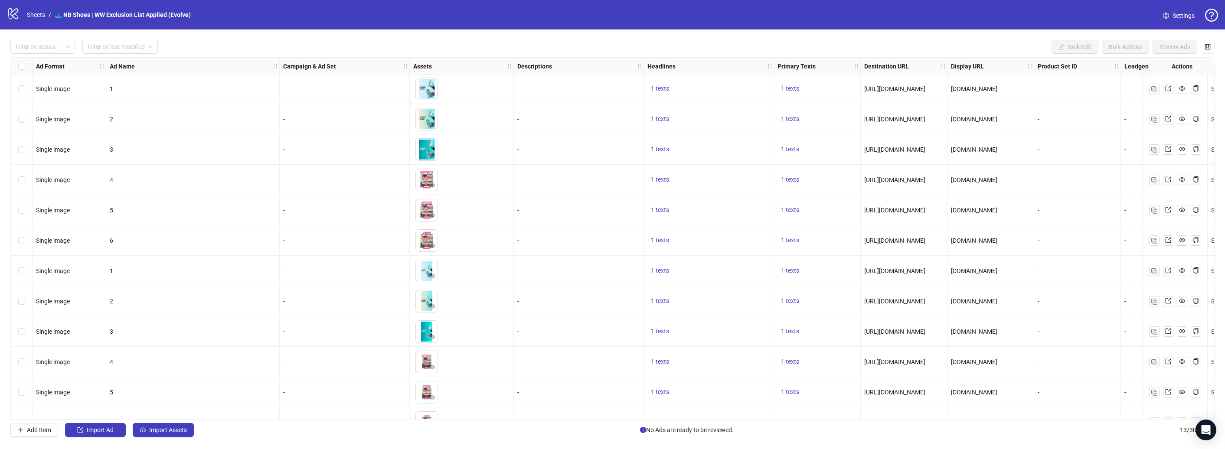
scroll to position [54, 0]
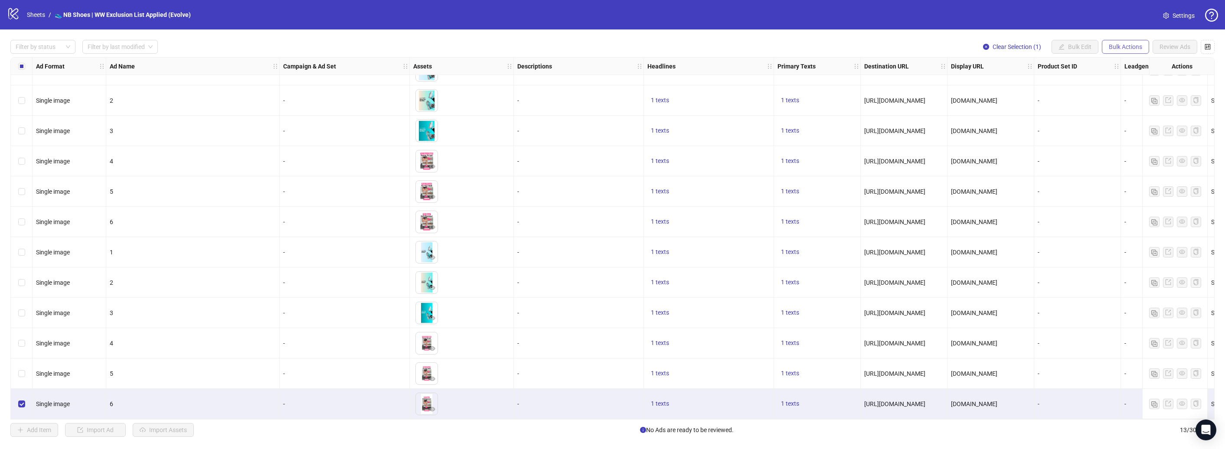
click at [1102, 44] on button "Bulk Actions" at bounding box center [1125, 47] width 47 height 14
click at [1130, 94] on span "Duplicate with assets" at bounding box center [1137, 92] width 59 height 10
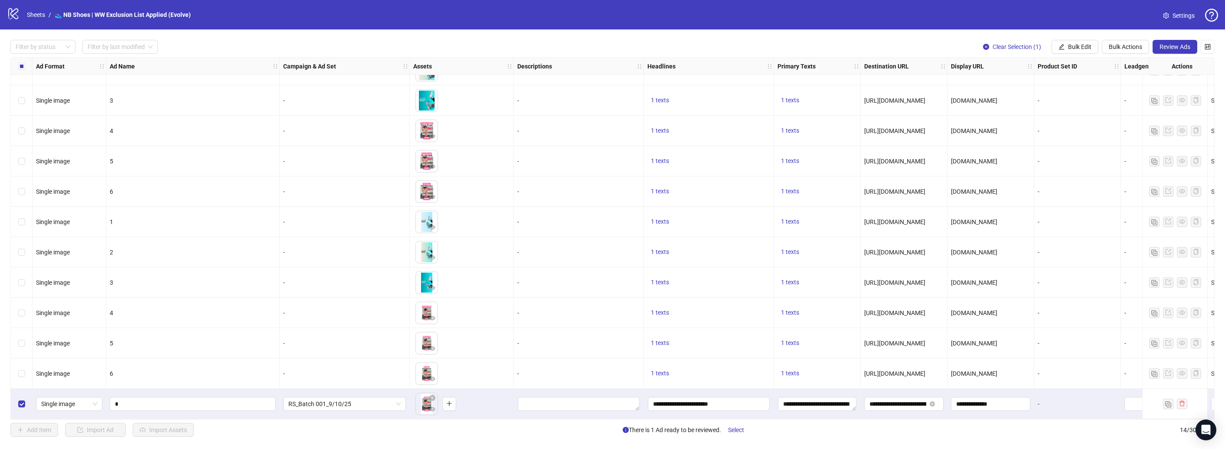
scroll to position [84, 0]
